Goal: Task Accomplishment & Management: Manage account settings

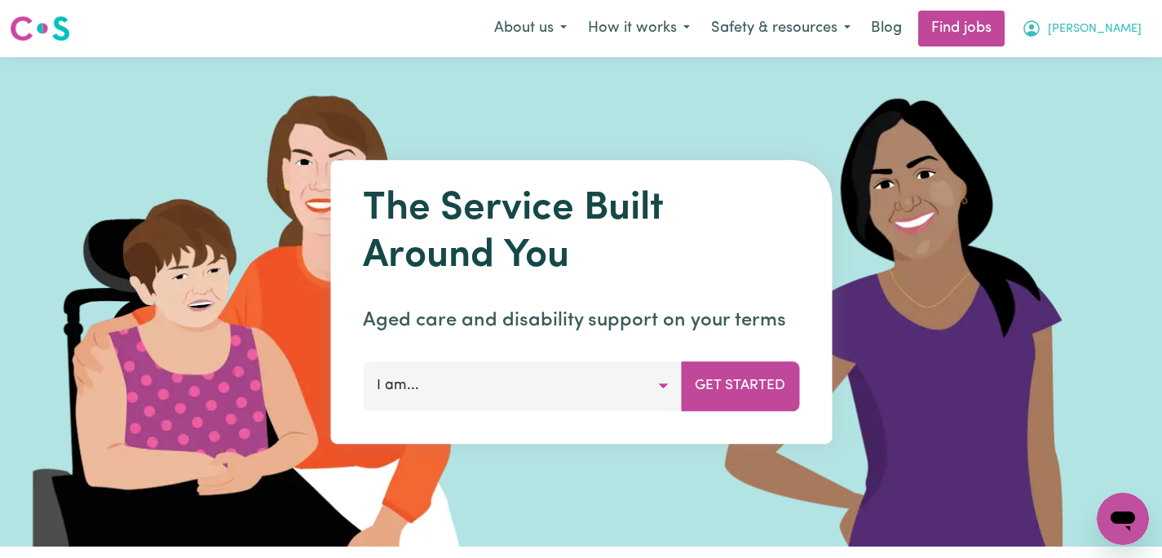
click at [1117, 35] on button "[PERSON_NAME]" at bounding box center [1082, 28] width 141 height 34
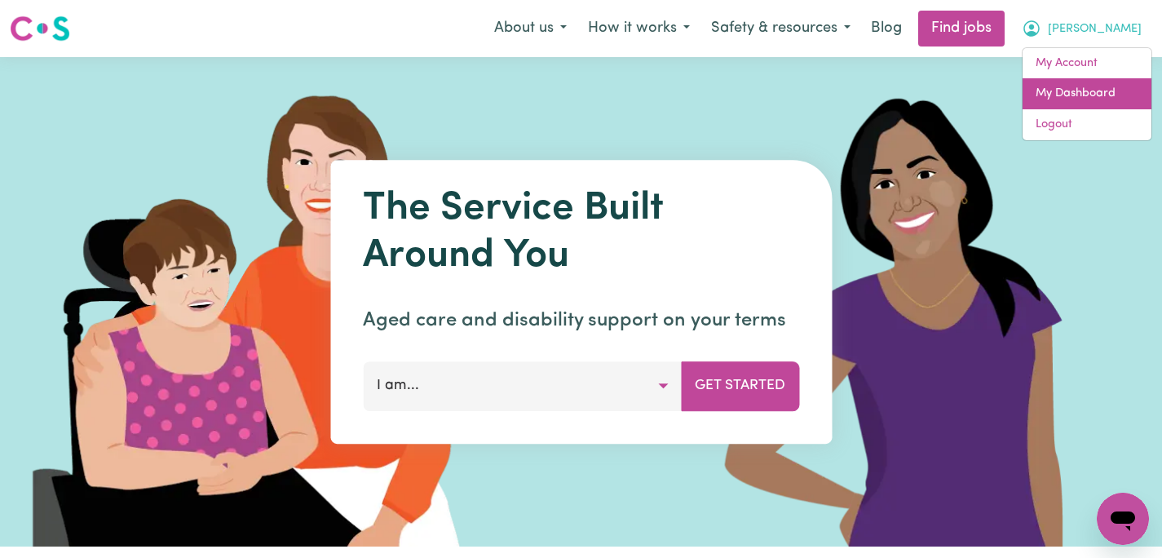
click at [1074, 86] on link "My Dashboard" at bounding box center [1087, 93] width 129 height 31
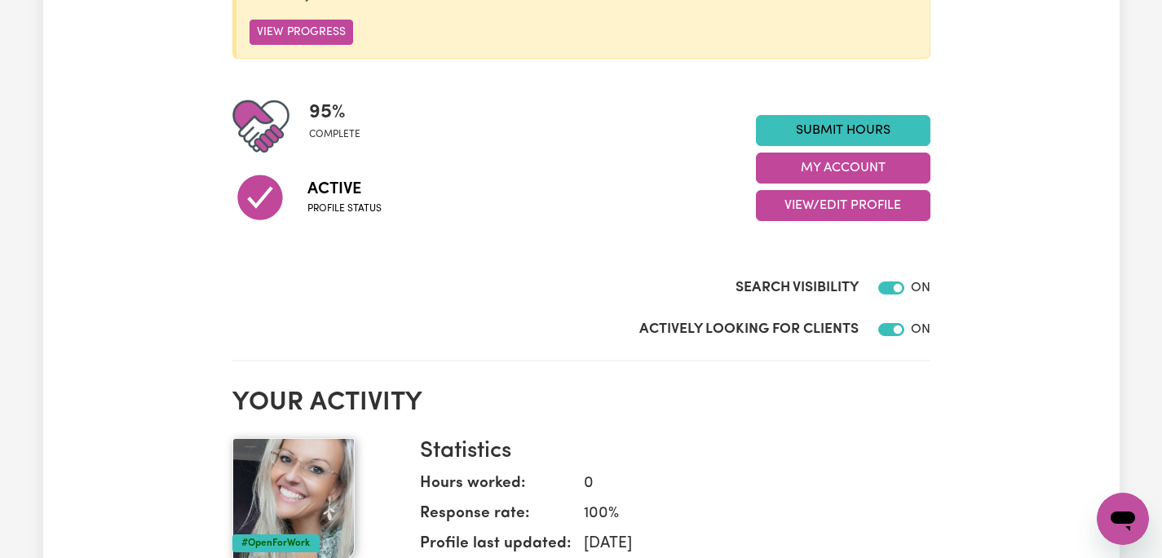
scroll to position [318, 0]
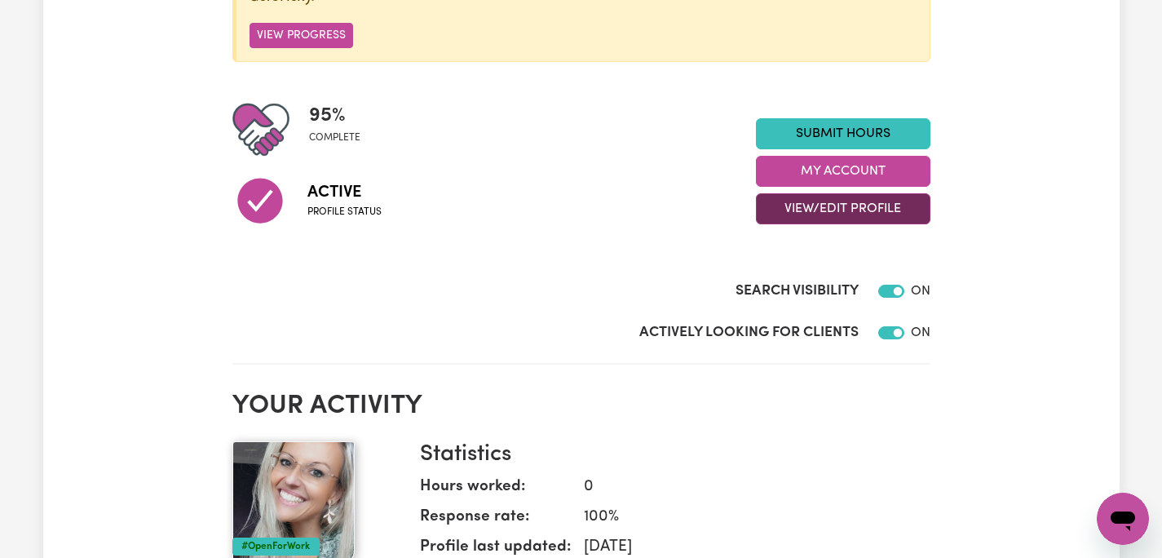
click at [859, 203] on button "View/Edit Profile" at bounding box center [843, 208] width 175 height 31
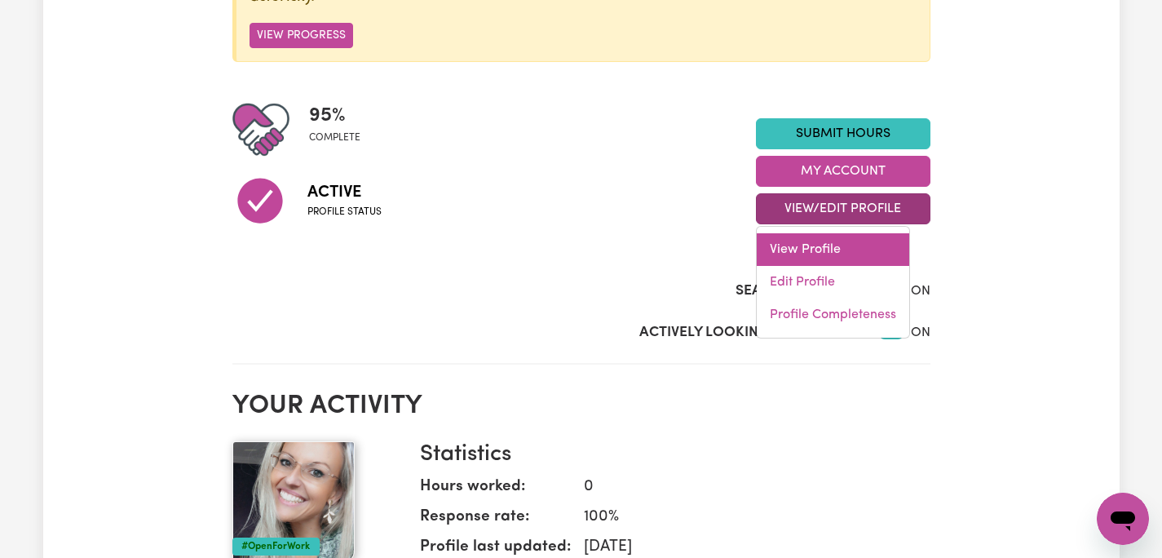
click at [804, 243] on link "View Profile" at bounding box center [833, 249] width 153 height 33
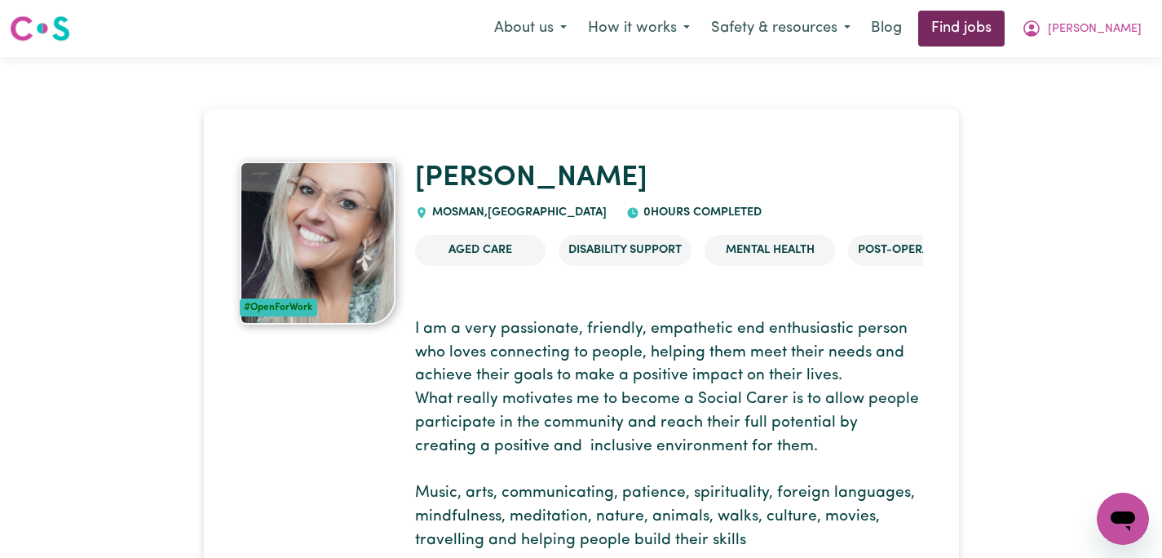
click at [1005, 24] on link "Find jobs" at bounding box center [962, 29] width 86 height 36
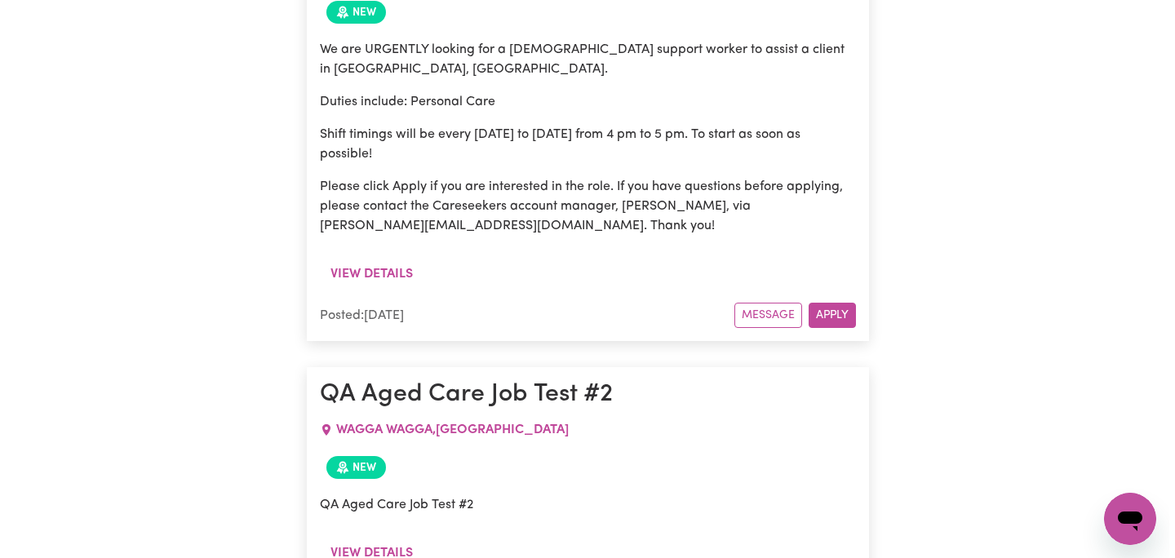
scroll to position [3517, 0]
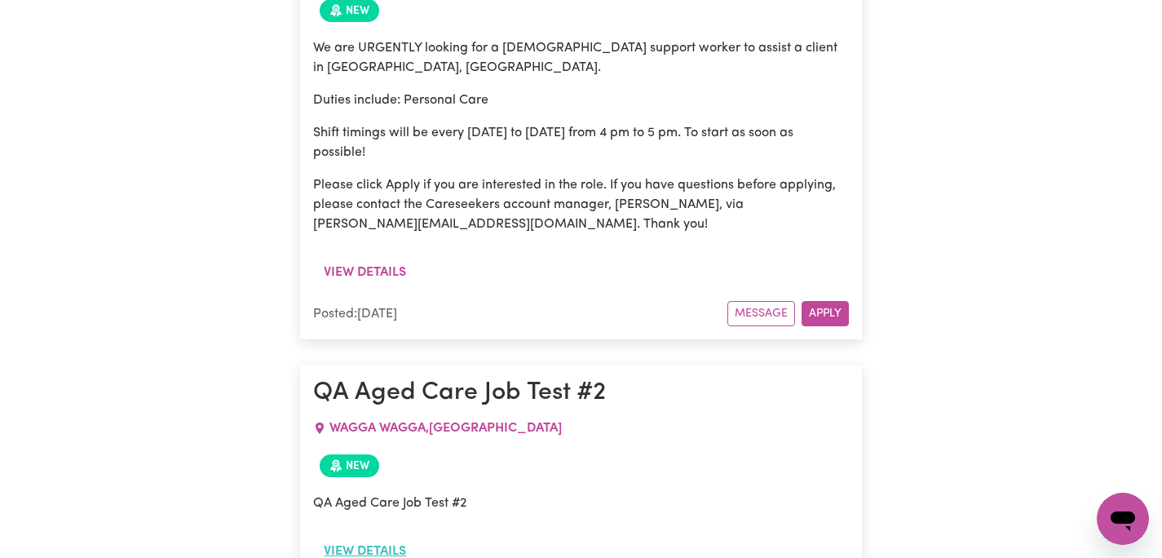
click at [374, 536] on button "View details" at bounding box center [365, 551] width 104 height 31
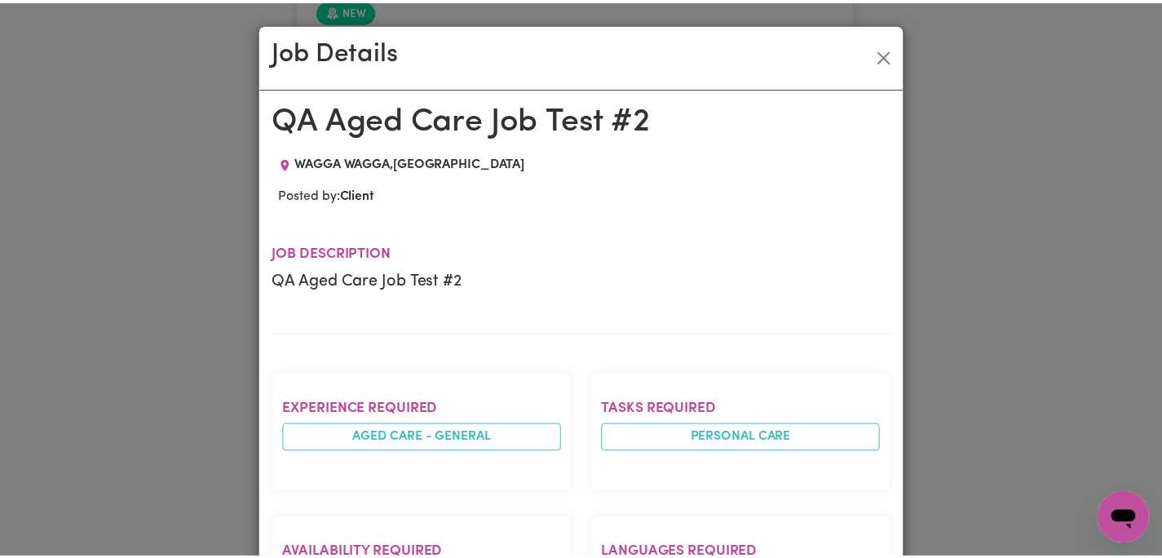
scroll to position [0, 0]
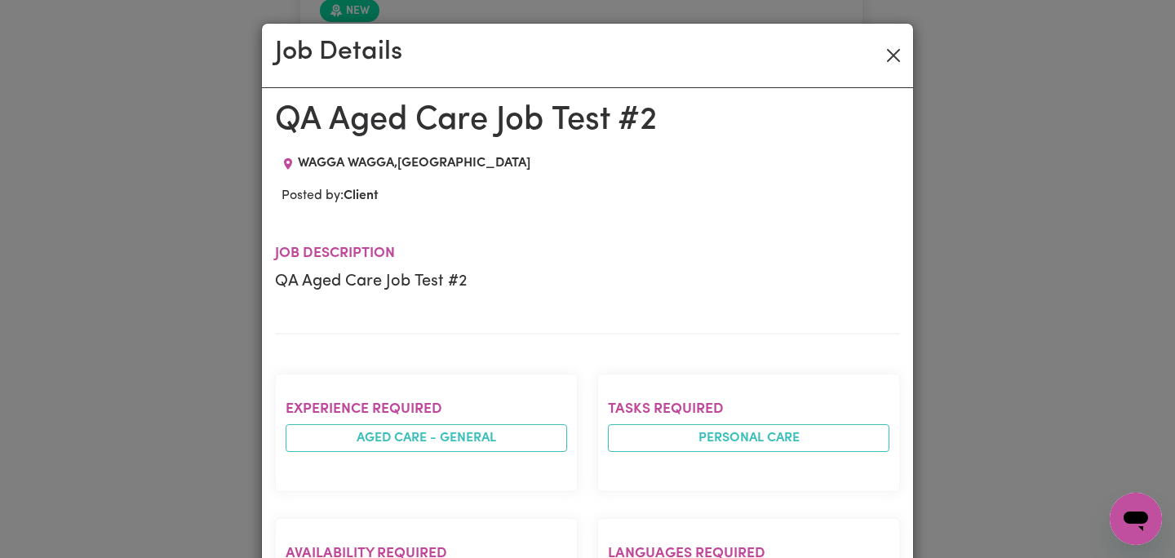
click at [887, 52] on button "Close" at bounding box center [893, 55] width 26 height 26
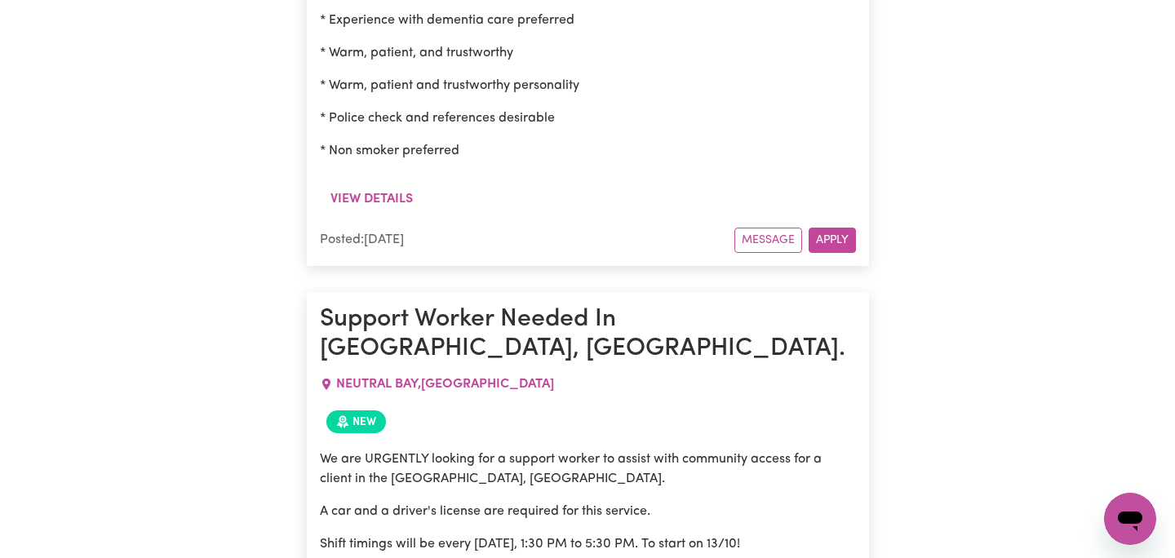
scroll to position [4597, 0]
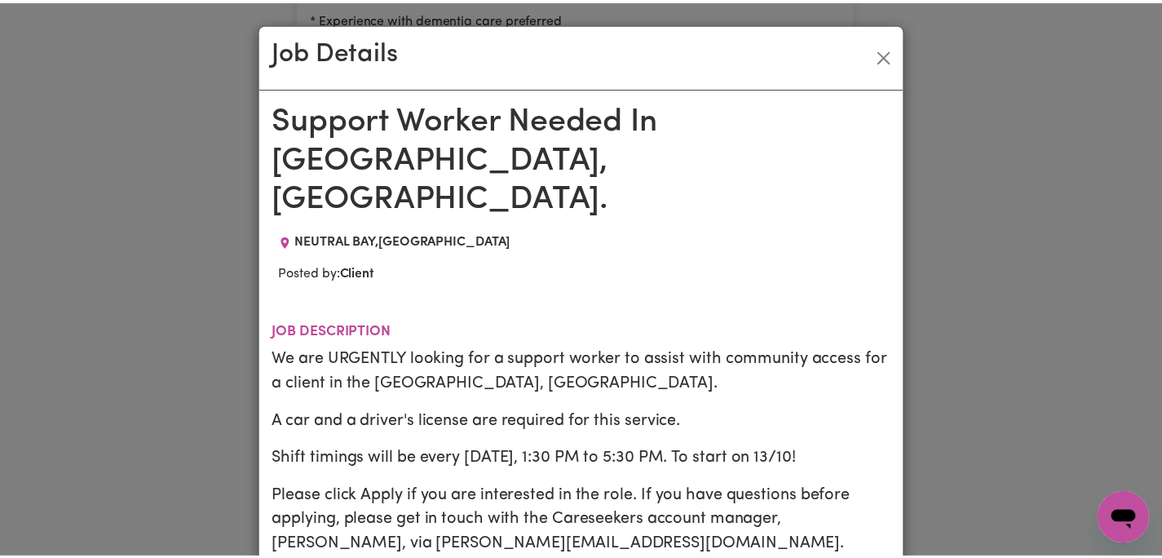
scroll to position [0, 0]
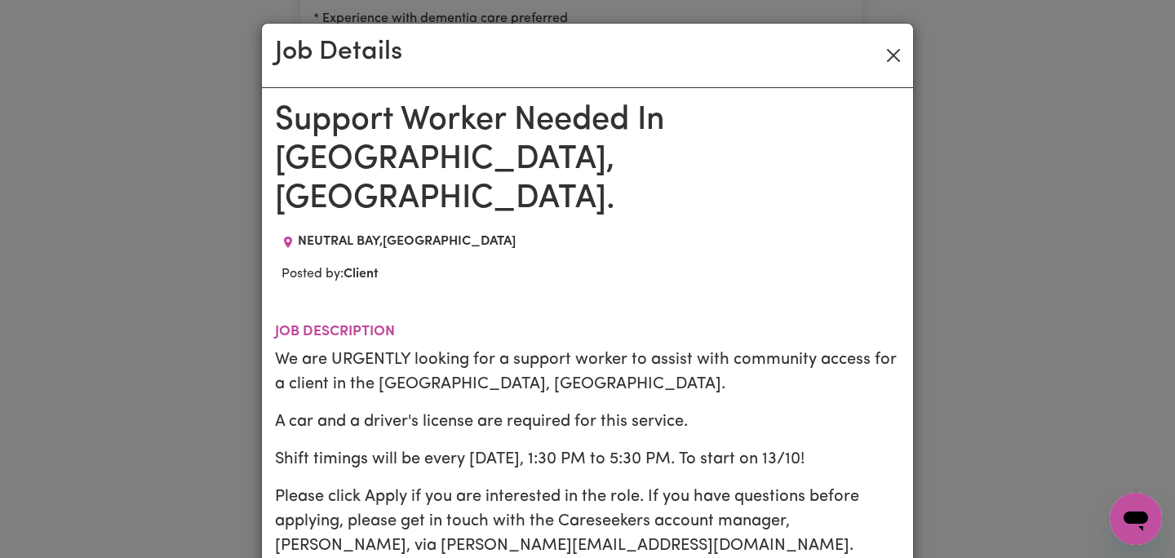
click at [889, 53] on button "Close" at bounding box center [893, 55] width 26 height 26
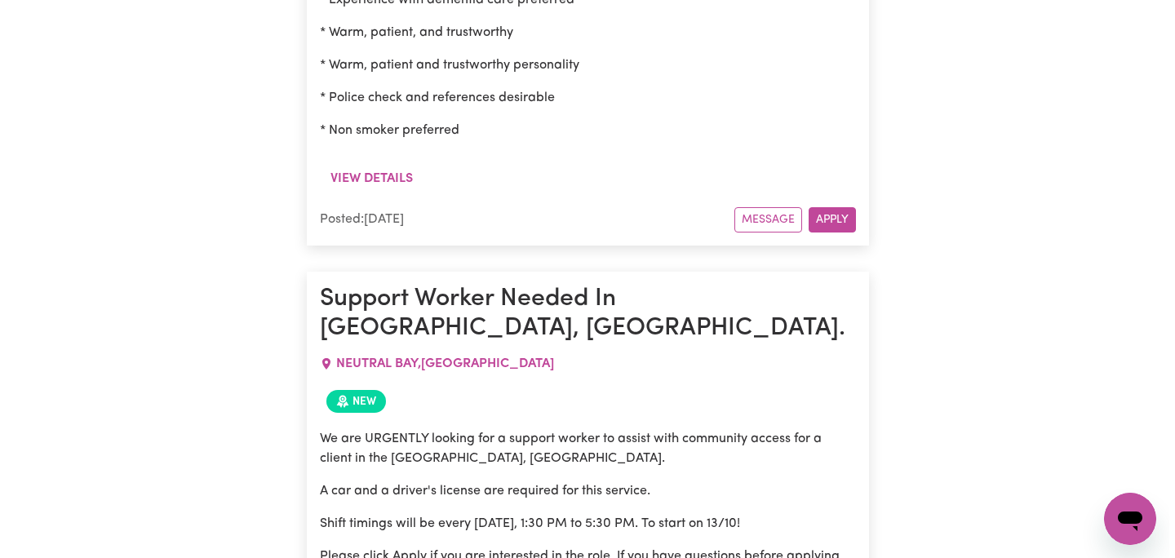
scroll to position [4615, 0]
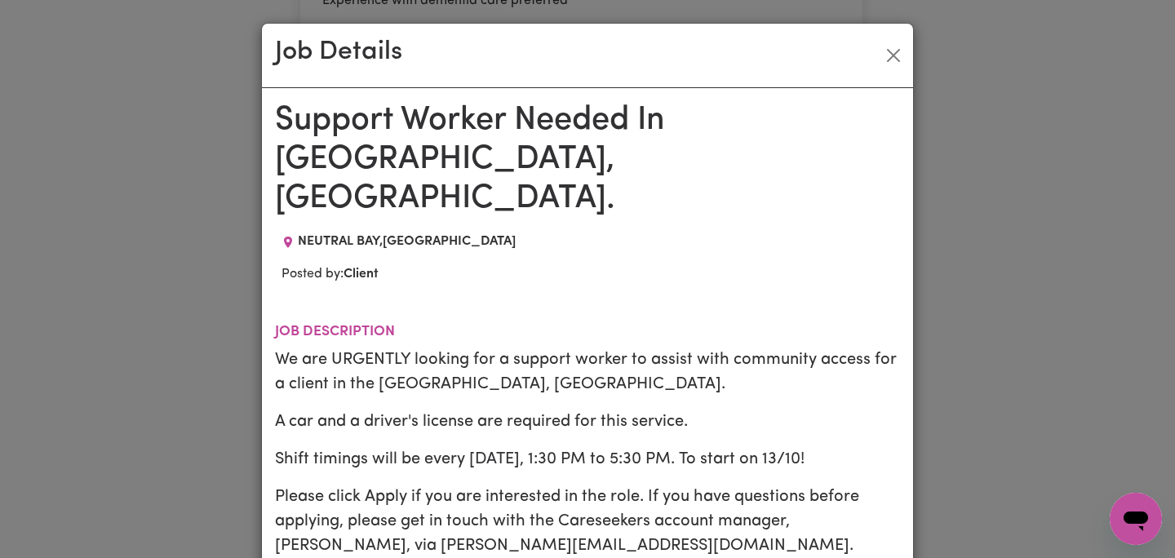
scroll to position [0, 0]
click at [891, 51] on button "Close" at bounding box center [893, 55] width 26 height 26
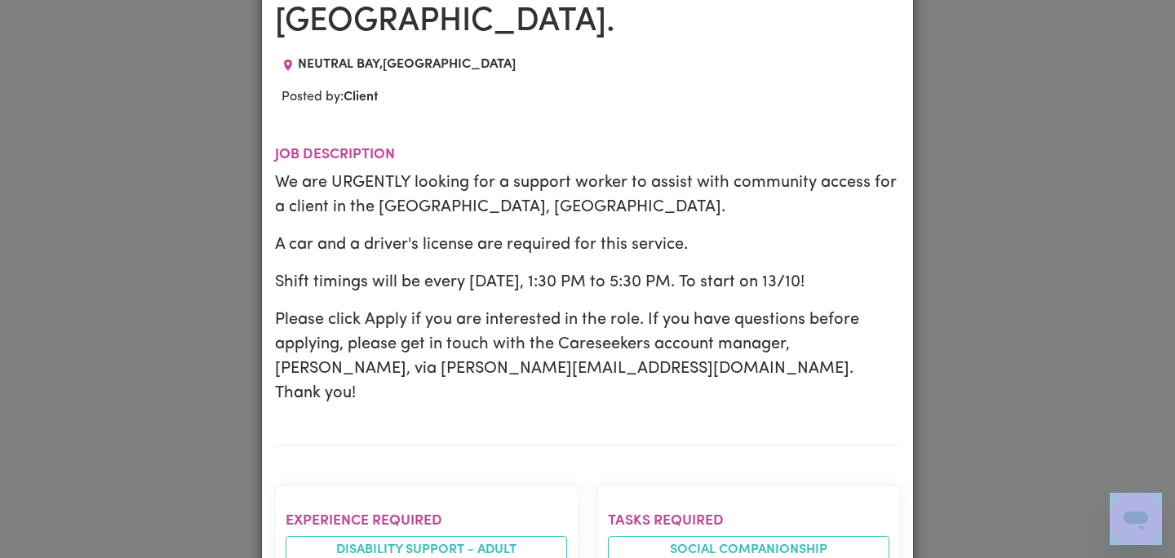
scroll to position [107, 0]
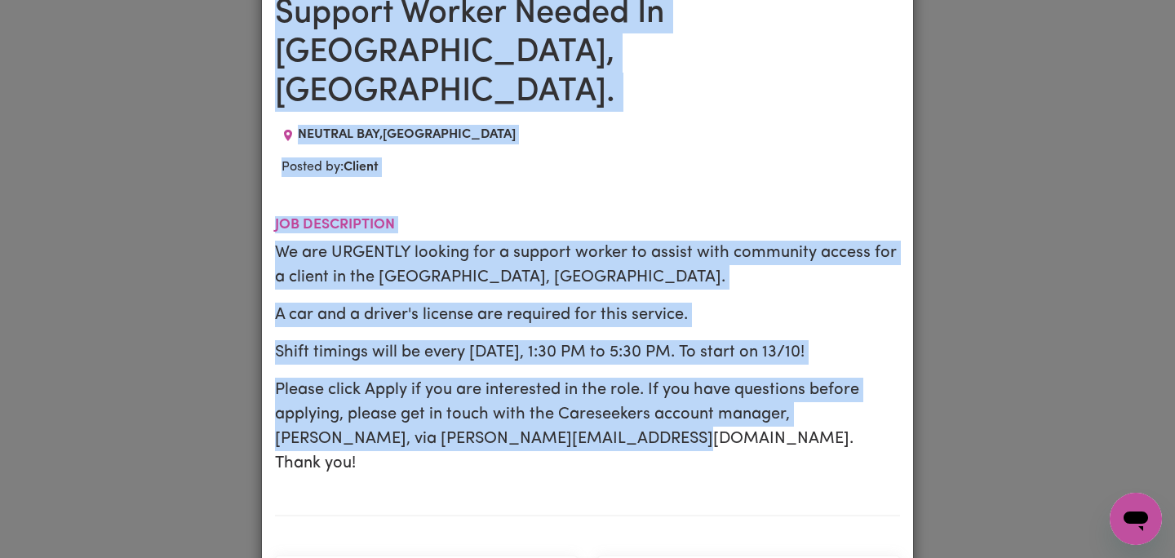
drag, startPoint x: 272, startPoint y: 110, endPoint x: 589, endPoint y: 418, distance: 441.9
copy div "Support Worker Needed In [GEOGRAPHIC_DATA], [GEOGRAPHIC_DATA]. [GEOGRAPHIC_DATA…"
